Goal: Information Seeking & Learning: Find specific fact

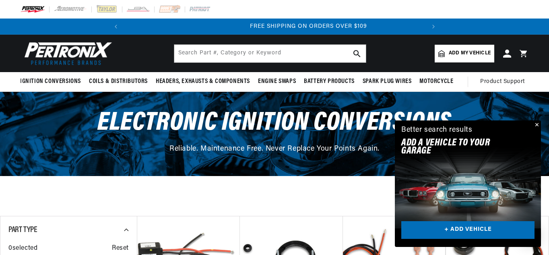
scroll to position [0, 301]
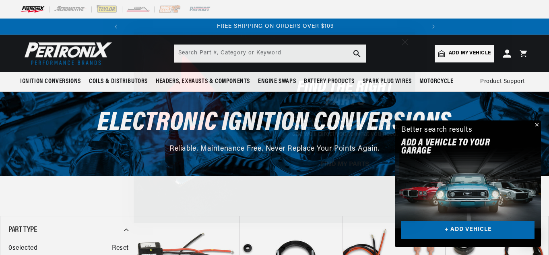
click at [318, 41] on div "FIND THE RIGHT PARTS Take our quick quiz using the button below, answer a few s…" at bounding box center [340, 127] width 133 height 175
click at [403, 41] on circle "Close dialog" at bounding box center [404, 41] width 13 height 13
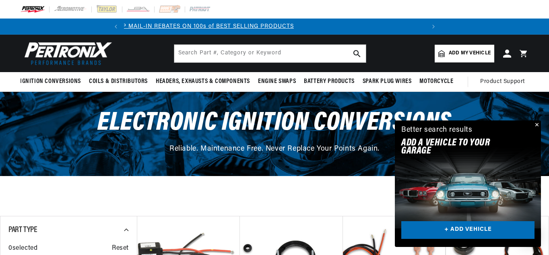
scroll to position [0, 0]
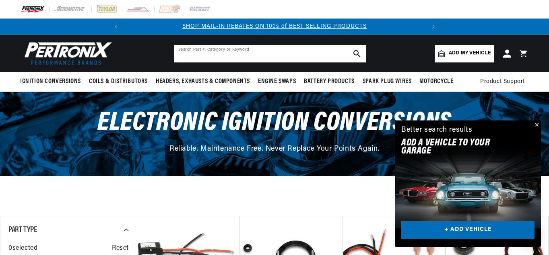
click at [185, 50] on input "text" at bounding box center [270, 54] width 192 height 18
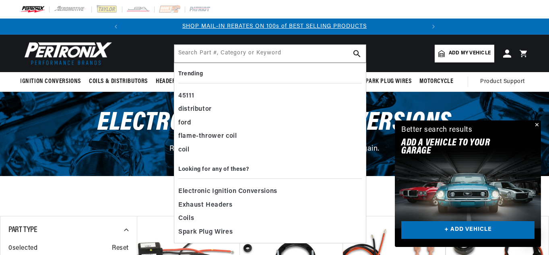
click at [353, 54] on icon "search button" at bounding box center [356, 53] width 7 height 7
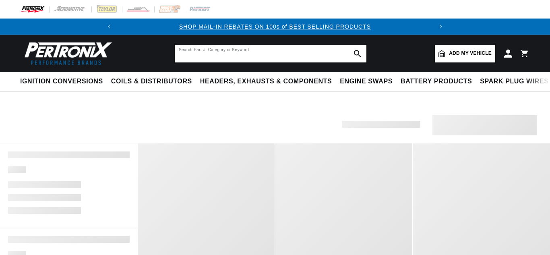
click at [180, 52] on input "text" at bounding box center [271, 54] width 192 height 18
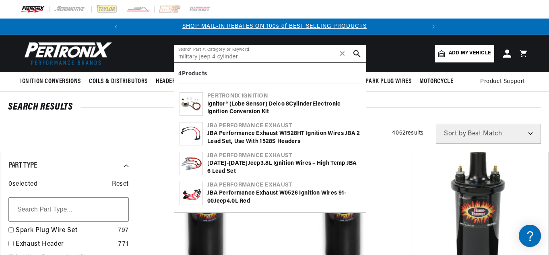
click at [357, 54] on icon "search button" at bounding box center [356, 53] width 7 height 7
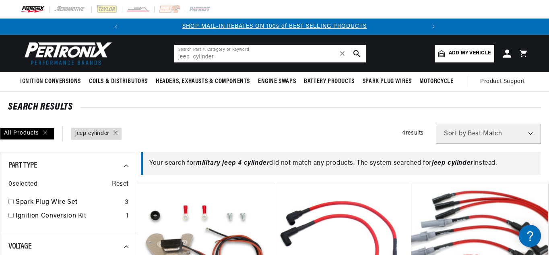
click at [194, 56] on input "jeep cylinder" at bounding box center [270, 54] width 192 height 18
click at [227, 54] on input "jeep cylinder" at bounding box center [270, 54] width 192 height 18
type input "j"
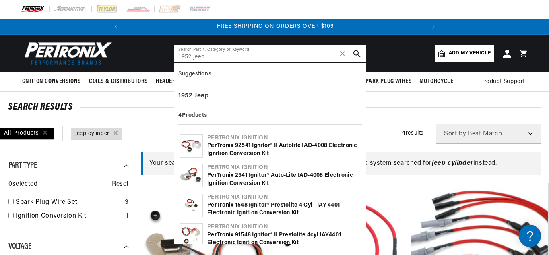
type input "1952 jeep"
click at [215, 116] on div "4 Products" at bounding box center [270, 117] width 184 height 16
click at [217, 143] on div "PerTronix 92541 Ignitor® II Autolite IAD-4008 Electronic Ignition Conversion Kit" at bounding box center [283, 150] width 153 height 16
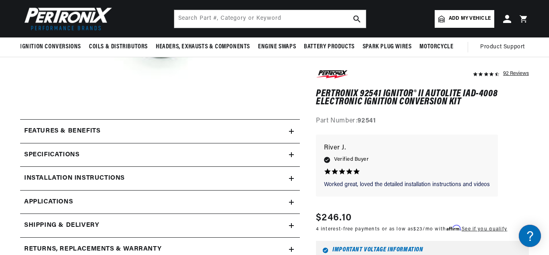
scroll to position [241, 0]
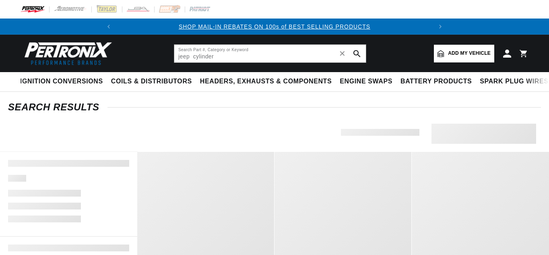
type input "jeep cylinder"
